Goal: Information Seeking & Learning: Find specific fact

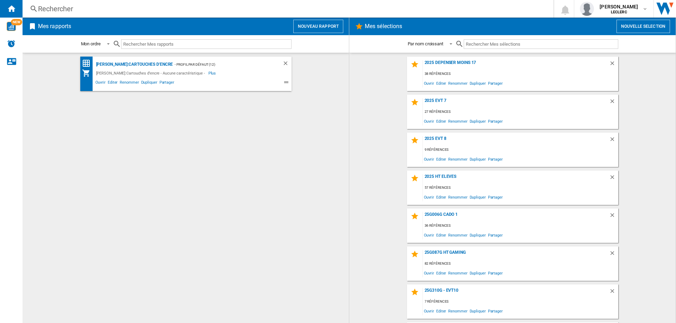
click at [486, 44] on input "text" at bounding box center [540, 44] width 154 height 10
paste input "4711474767837"
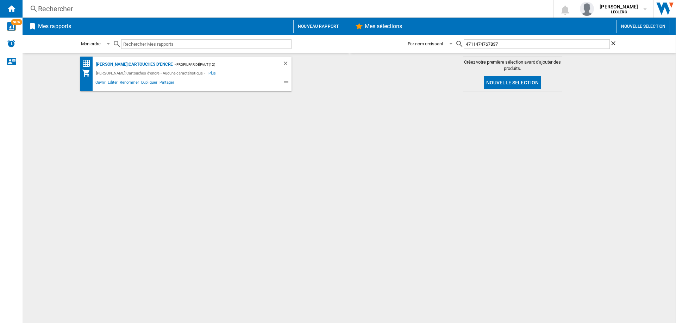
type input "4711474767837"
click at [250, 41] on input "text" at bounding box center [206, 44] width 170 height 10
paste input "4711474767837"
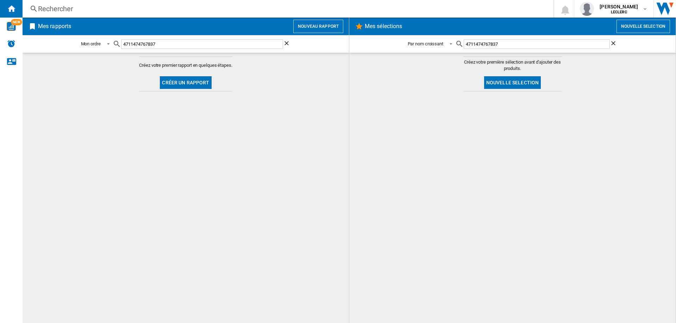
type input "4711474767837"
click at [141, 7] on div "Rechercher" at bounding box center [286, 9] width 497 height 10
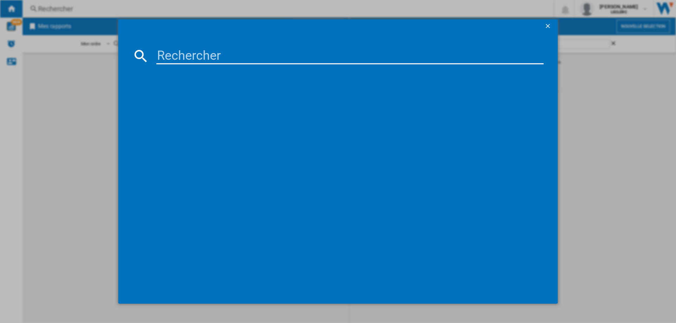
click at [227, 49] on input at bounding box center [349, 56] width 387 height 17
paste input "4711474767837"
type input "4711474767837"
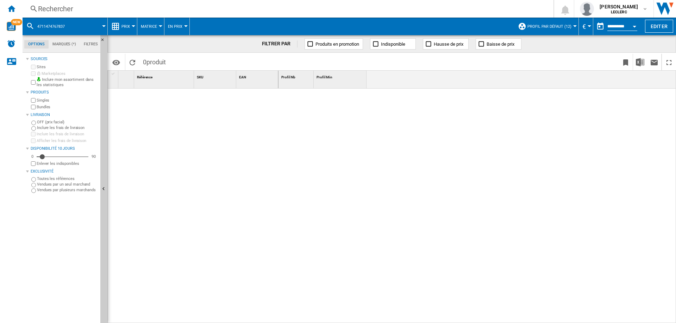
click at [90, 11] on div "Rechercher" at bounding box center [286, 9] width 497 height 10
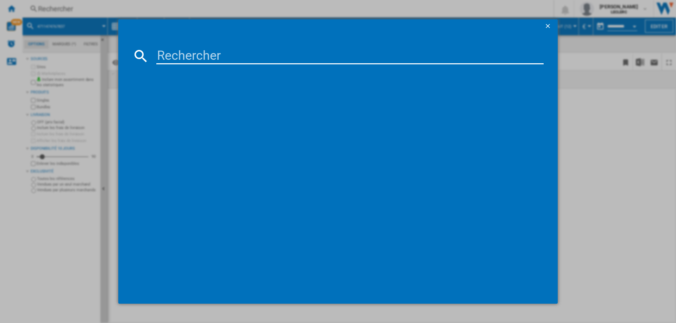
click at [180, 57] on input at bounding box center [349, 56] width 387 height 17
paste input "Aspire Lite AL15-41P-R4P3"
type input "pc portable 15 pouces Aspire Lite AL15-41P-R4P3"
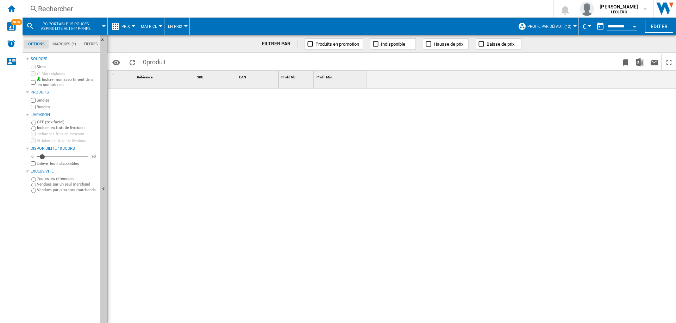
click at [112, 12] on div "Rechercher" at bounding box center [286, 9] width 497 height 10
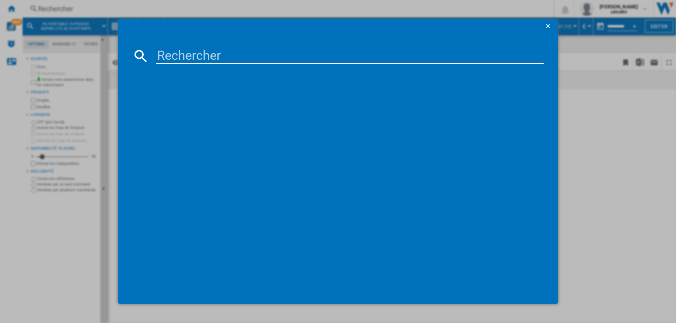
click at [268, 63] on input at bounding box center [349, 56] width 387 height 17
paste input "Aspire Lite AL15-41P-R4P3"
type input "Aspire Lite AL15-41P-R4P3"
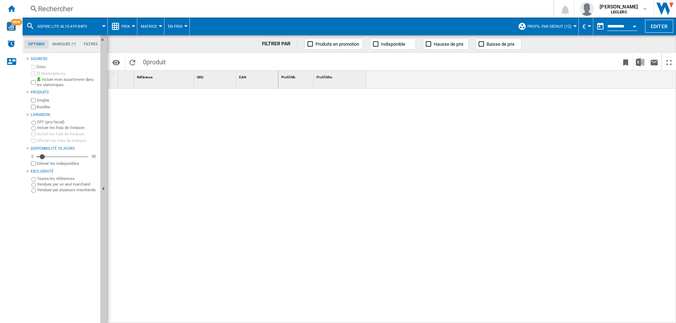
click at [214, 10] on div "Rechercher" at bounding box center [286, 9] width 497 height 10
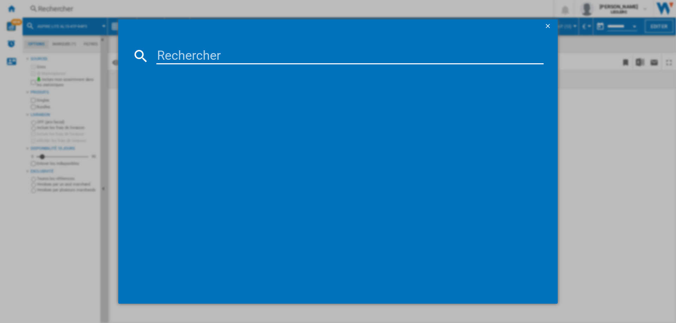
click at [212, 50] on input at bounding box center [349, 56] width 387 height 17
paste input "199271704516"
type input "199271704516"
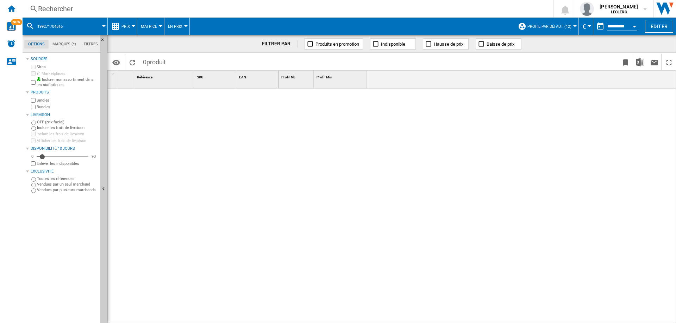
click at [138, 10] on div "Rechercher" at bounding box center [286, 9] width 497 height 10
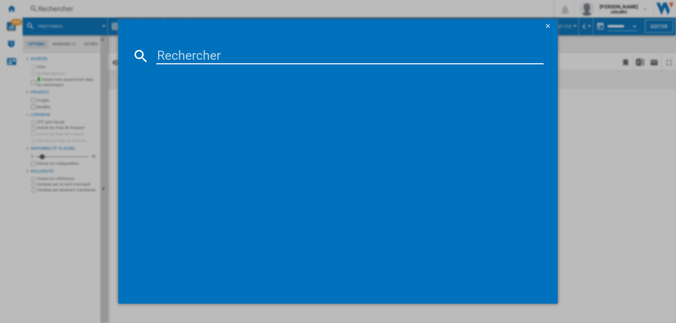
click at [173, 50] on input at bounding box center [349, 56] width 387 height 17
paste input "M1605YA-MB296W"
type input "M1605YA-MB296W"
